Goal: Task Accomplishment & Management: Manage account settings

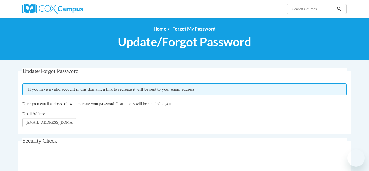
scroll to position [58, 0]
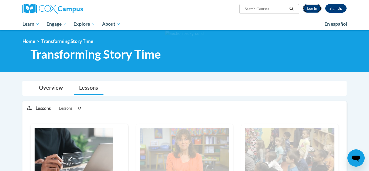
click at [313, 9] on link "Log In" at bounding box center [312, 8] width 19 height 9
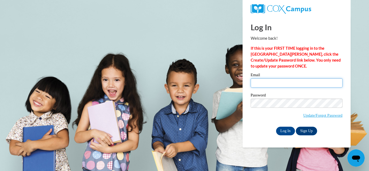
click at [277, 83] on input "Email" at bounding box center [297, 82] width 92 height 9
type input "Pkwspm17@comcast.net"
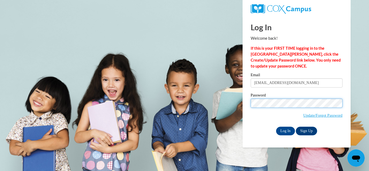
click at [276, 127] on input "Log In" at bounding box center [285, 131] width 19 height 9
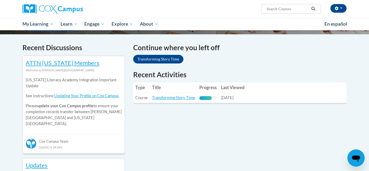
scroll to position [153, 0]
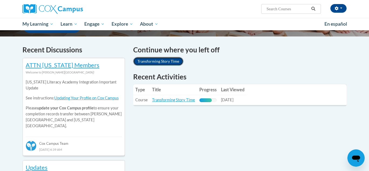
click at [165, 61] on link "Transforming Story Time" at bounding box center [158, 61] width 50 height 9
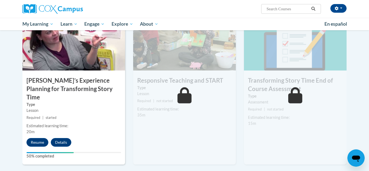
scroll to position [433, 0]
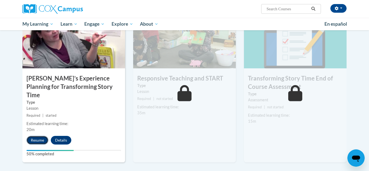
click at [36, 136] on button "Resume" at bounding box center [37, 140] width 22 height 9
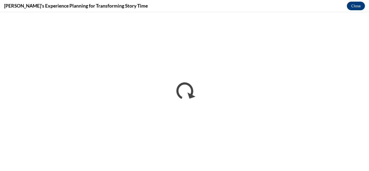
scroll to position [0, 0]
